Goal: Information Seeking & Learning: Find contact information

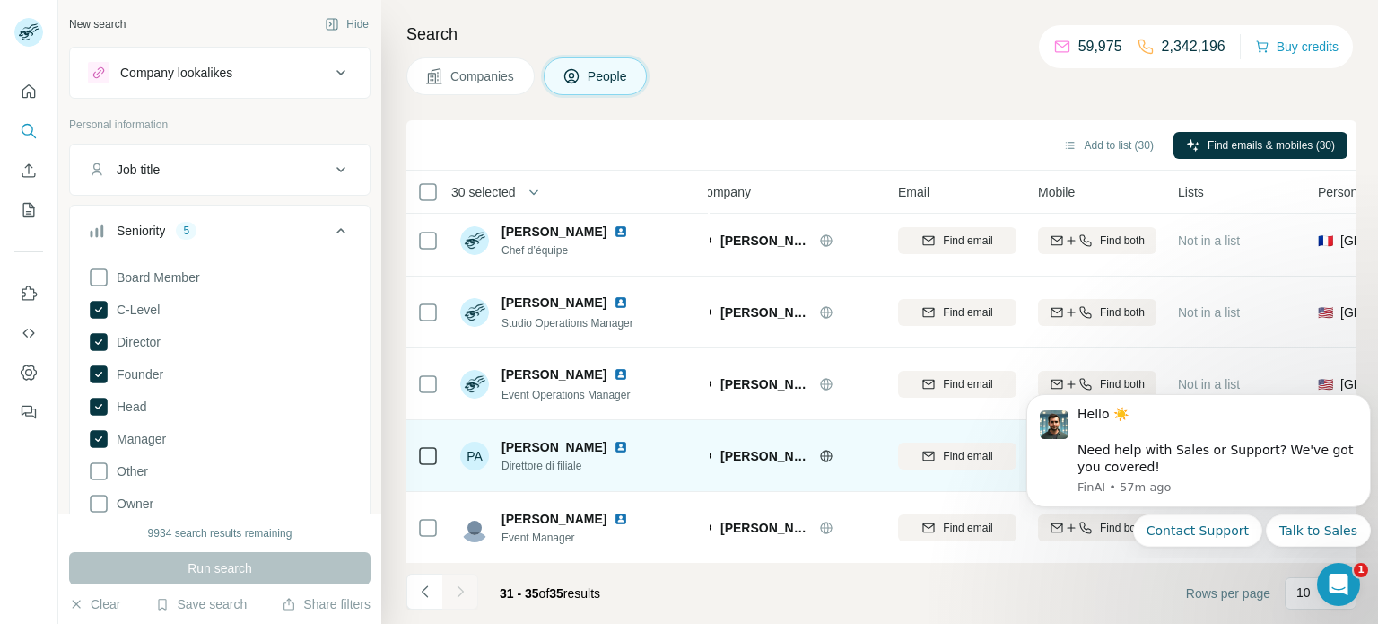
scroll to position [0, 23]
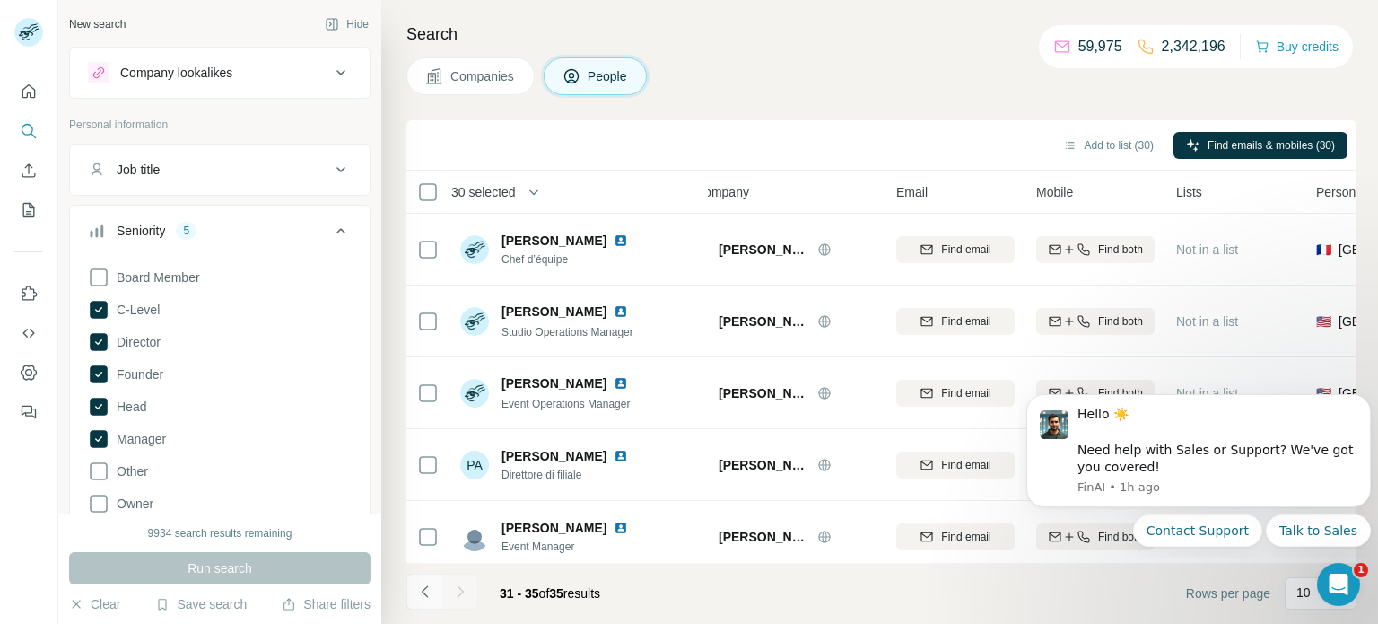
click at [423, 597] on icon "Navigate to previous page" at bounding box center [425, 591] width 18 height 18
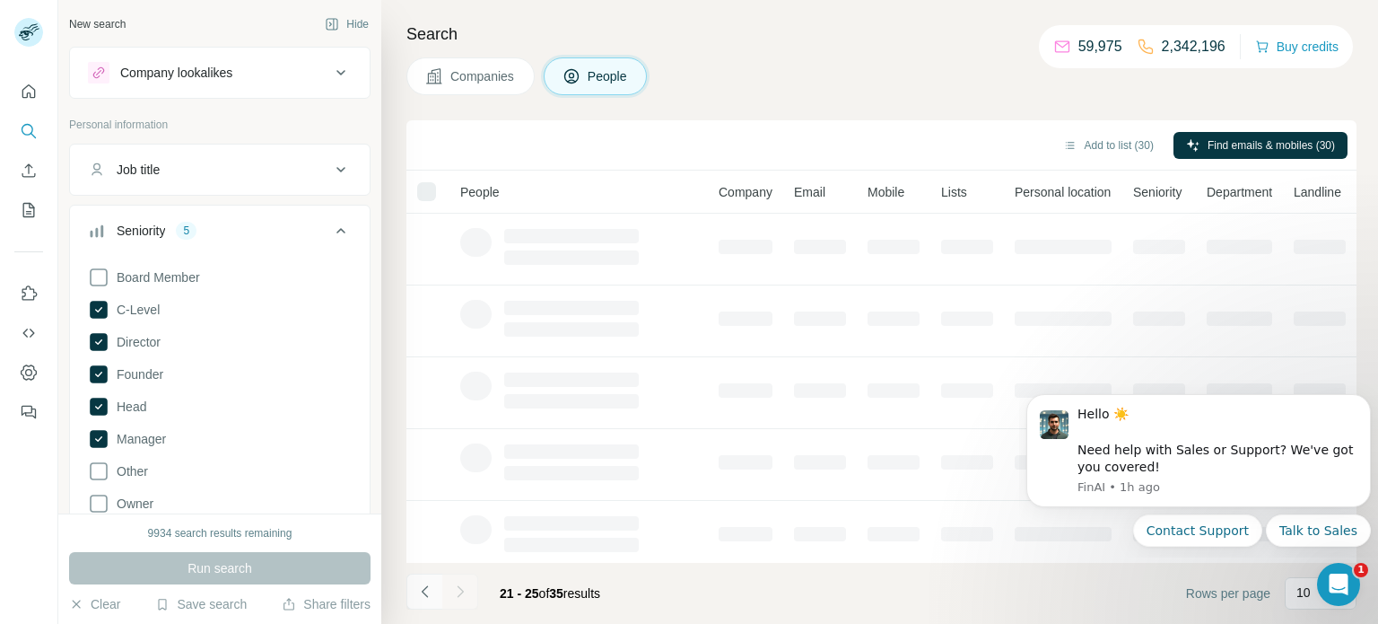
scroll to position [0, 0]
click at [423, 597] on icon "Navigate to previous page" at bounding box center [425, 591] width 18 height 18
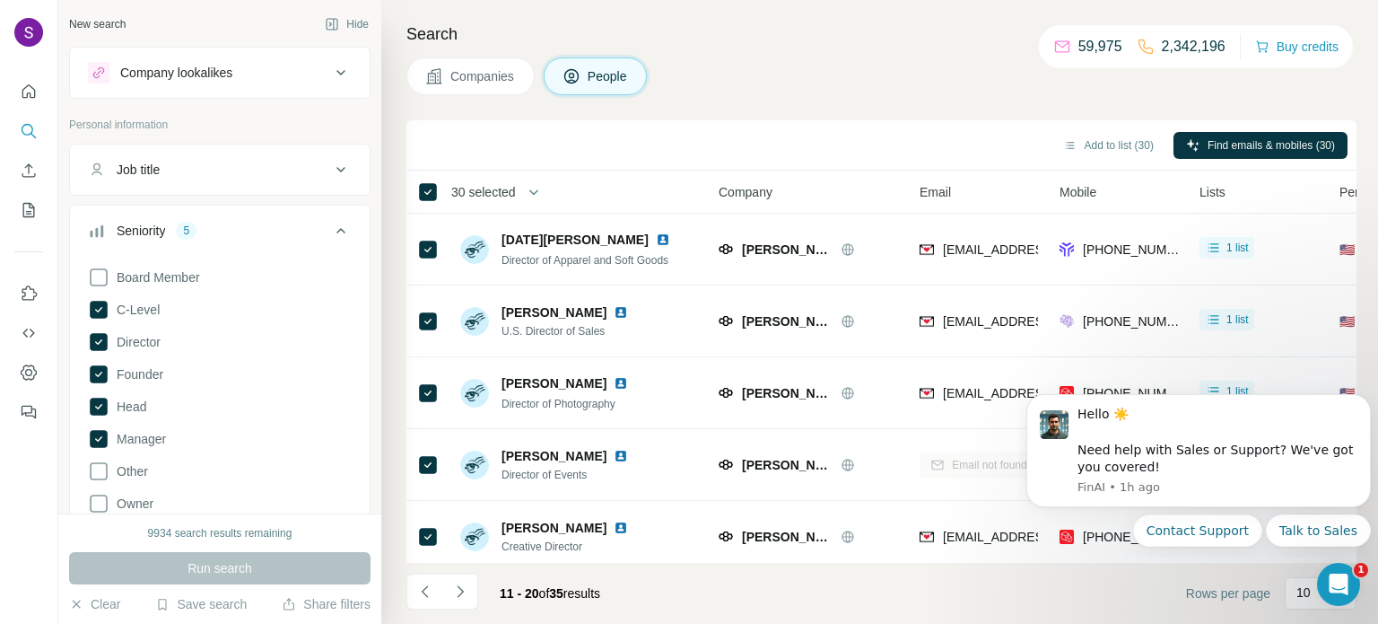
click at [180, 170] on div "Job title" at bounding box center [209, 170] width 242 height 18
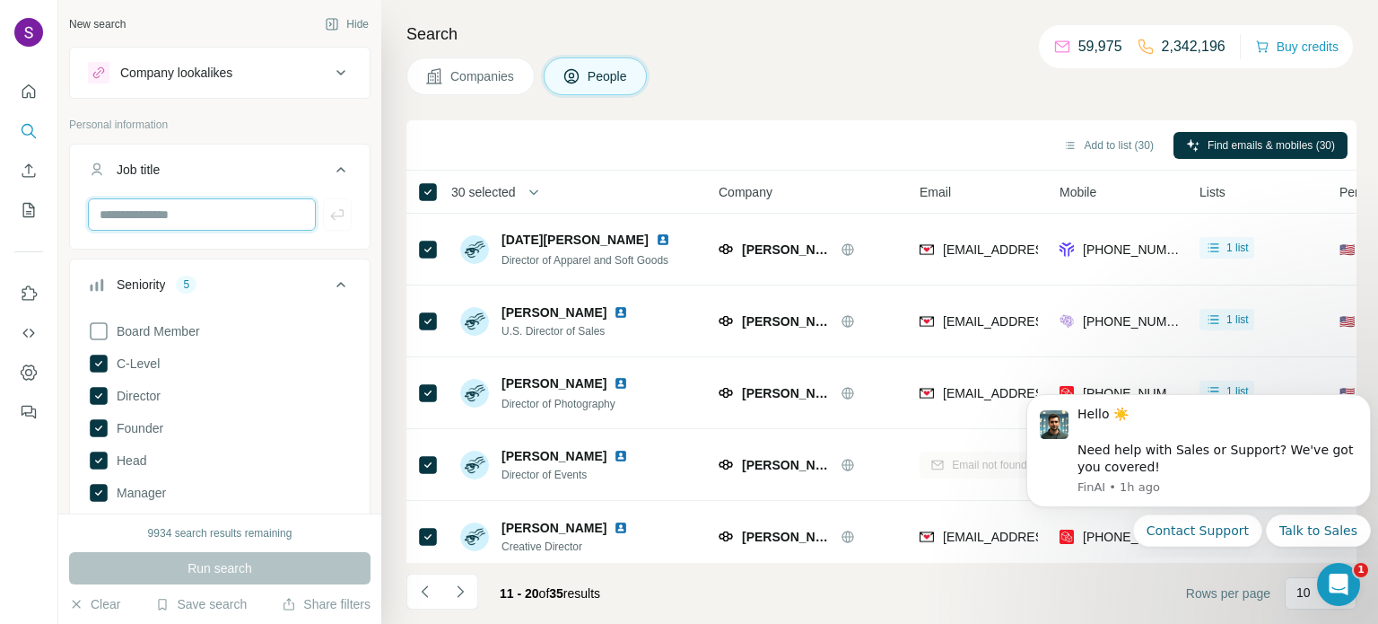
click at [180, 218] on input "text" at bounding box center [202, 214] width 228 height 32
type input "**********"
click at [341, 221] on icon "button" at bounding box center [337, 214] width 18 height 18
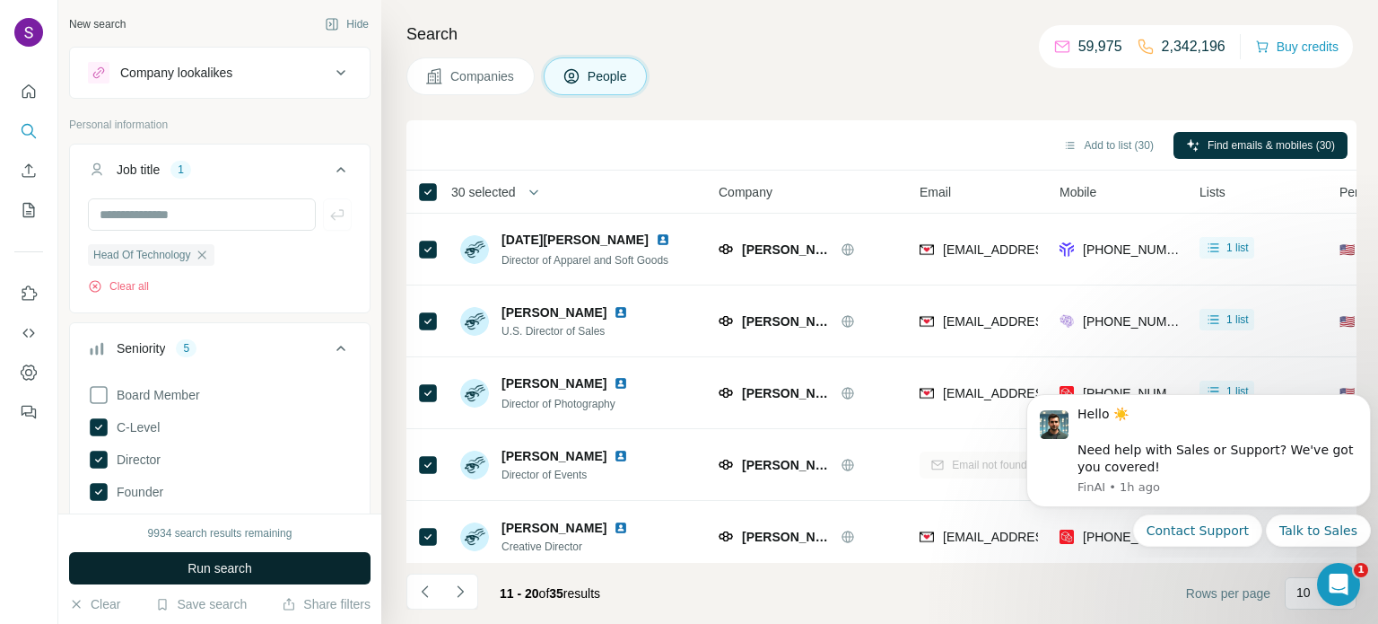
click at [236, 568] on span "Run search" at bounding box center [220, 568] width 65 height 18
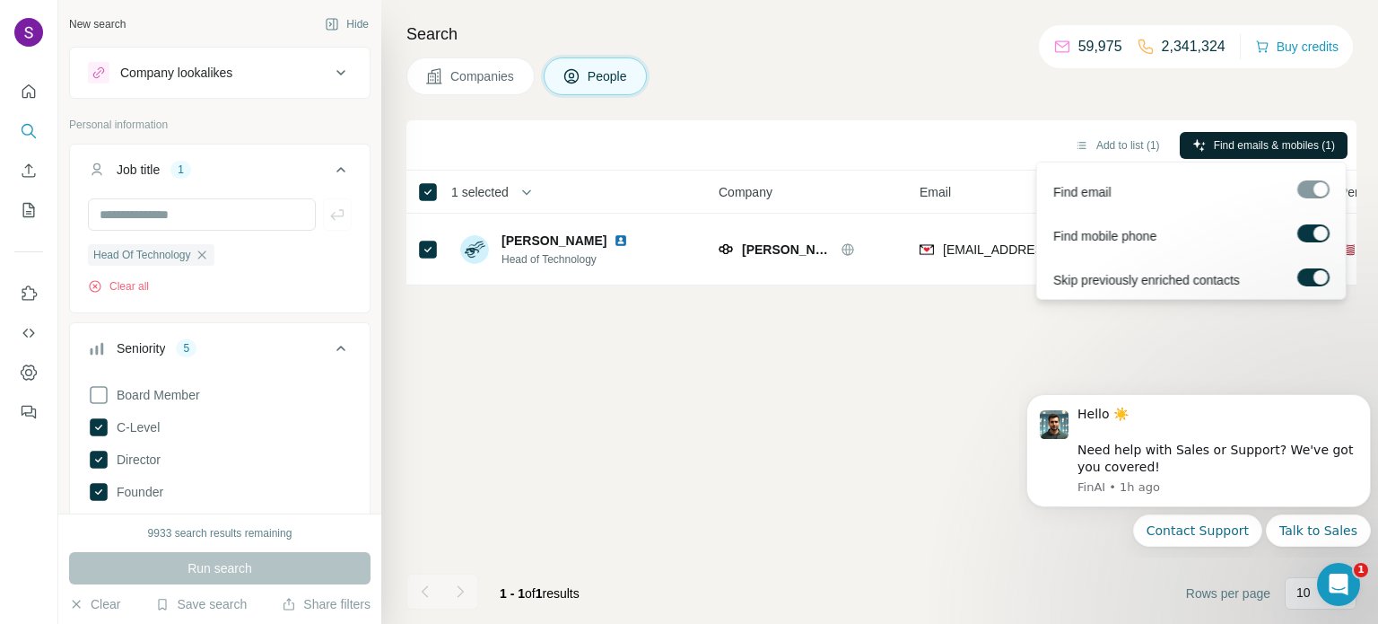
click at [1227, 143] on span "Find emails & mobiles (1)" at bounding box center [1274, 145] width 121 height 16
click at [1217, 143] on span "Find emails & mobiles (1)" at bounding box center [1274, 145] width 121 height 16
click at [1299, 142] on span "Find emails & mobiles (1)" at bounding box center [1274, 145] width 121 height 16
click at [1271, 144] on span "Find emails & mobiles (1)" at bounding box center [1274, 145] width 121 height 16
click at [1291, 143] on span "Find emails & mobiles (1)" at bounding box center [1274, 145] width 121 height 16
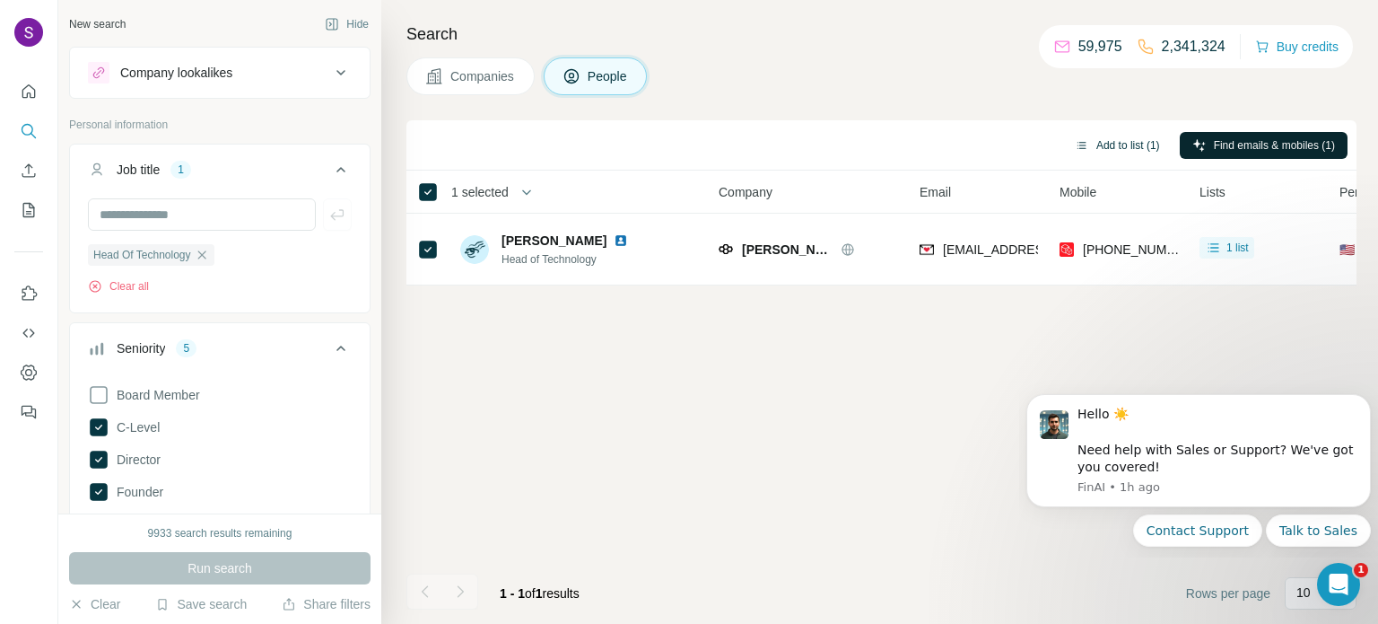
click at [1108, 153] on button "Add to list (1)" at bounding box center [1117, 145] width 110 height 27
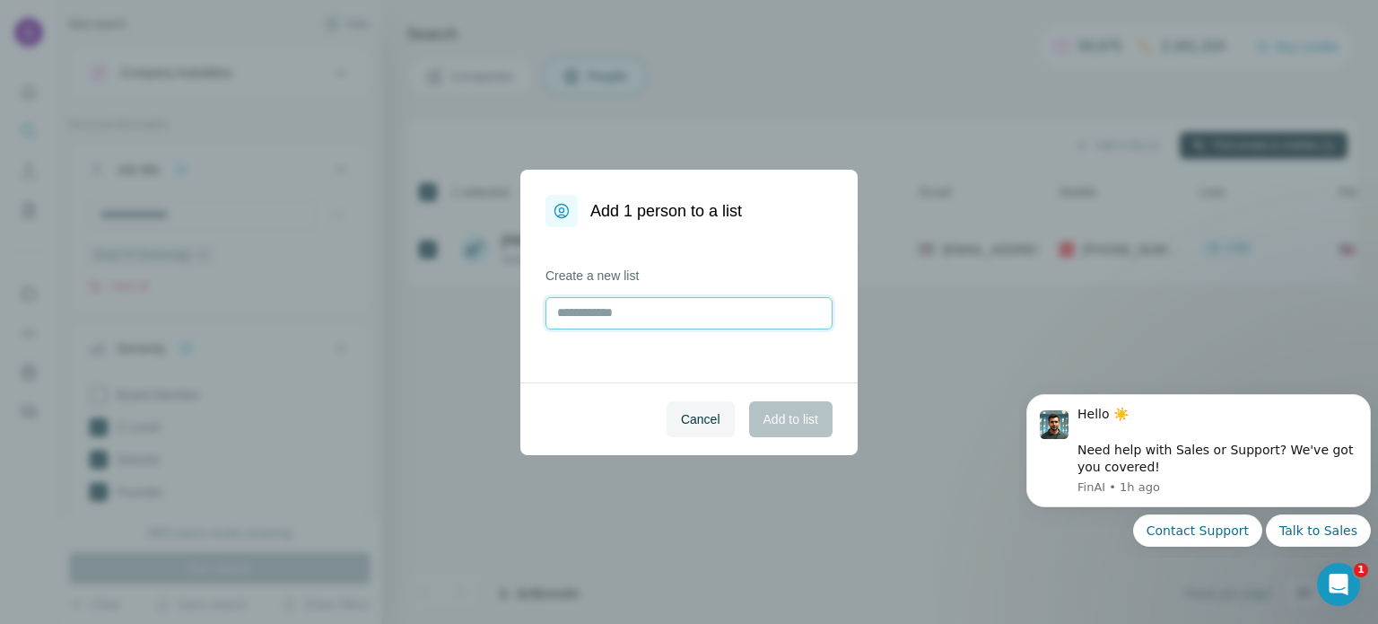
click at [718, 312] on input "text" at bounding box center [688, 313] width 287 height 32
click at [711, 419] on span "Cancel" at bounding box center [700, 419] width 39 height 18
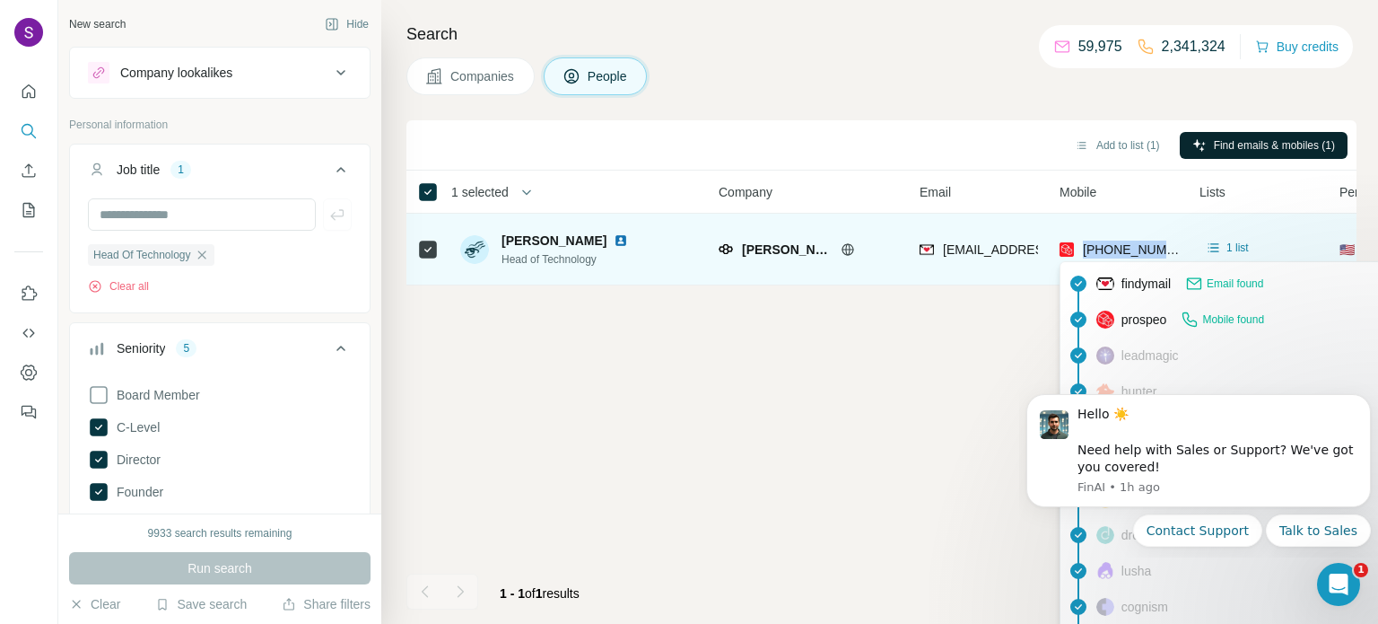
drag, startPoint x: 1180, startPoint y: 249, endPoint x: 1086, endPoint y: 245, distance: 94.3
click at [1086, 245] on td "[PHONE_NUMBER]" at bounding box center [1119, 250] width 140 height 72
copy span "[PHONE_NUMBER]"
